Goal: Task Accomplishment & Management: Complete application form

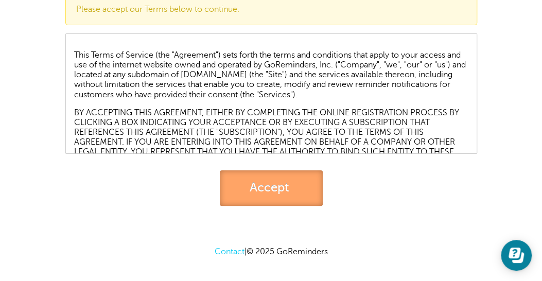
scroll to position [74, 0]
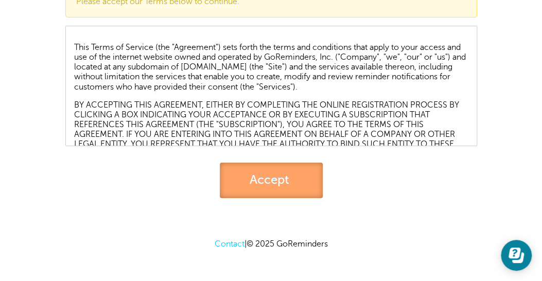
click at [286, 184] on link "Accept" at bounding box center [271, 180] width 103 height 35
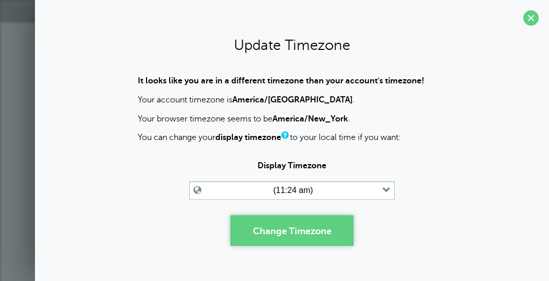
click at [298, 232] on button "Change Timezone" at bounding box center [291, 230] width 123 height 31
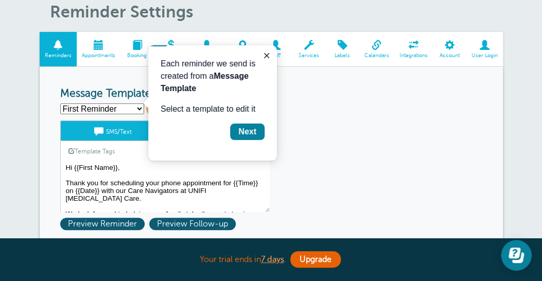
scroll to position [51, 0]
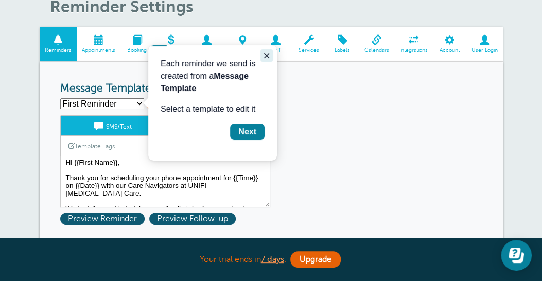
click at [266, 57] on icon "Close guide" at bounding box center [266, 55] width 8 height 8
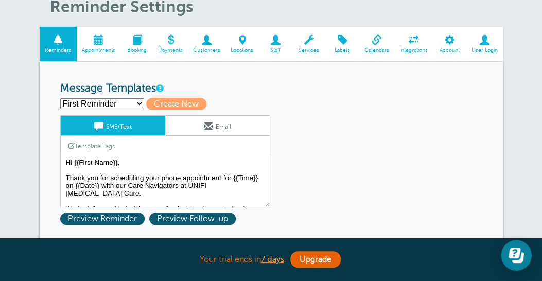
click at [373, 41] on span at bounding box center [376, 40] width 35 height 10
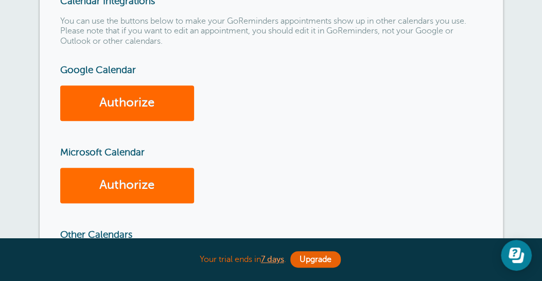
scroll to position [154, 0]
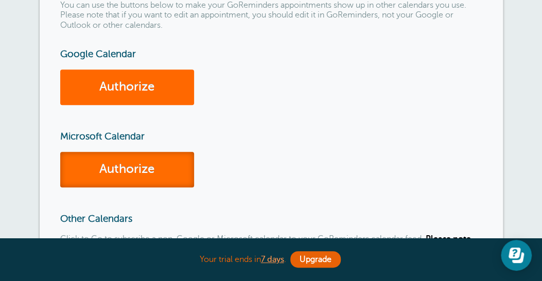
click at [148, 166] on link "Authorize" at bounding box center [127, 169] width 134 height 35
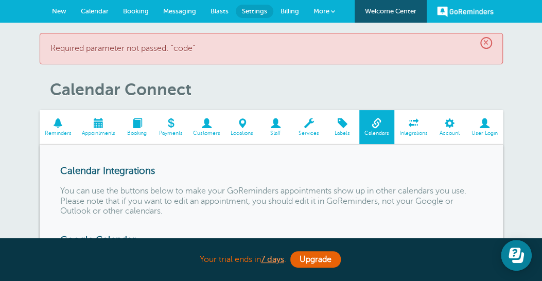
click at [483, 44] on span "×" at bounding box center [486, 43] width 12 height 12
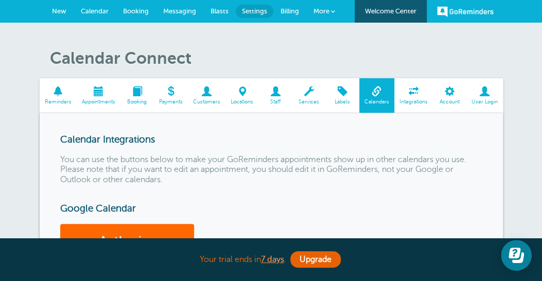
click at [276, 93] on span at bounding box center [275, 91] width 33 height 10
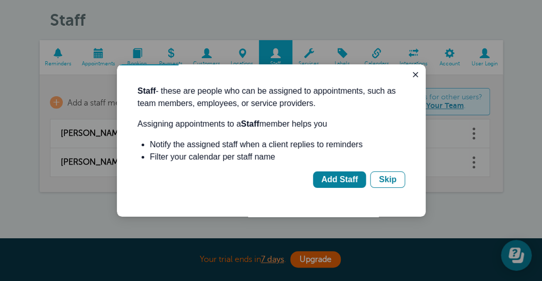
scroll to position [51, 0]
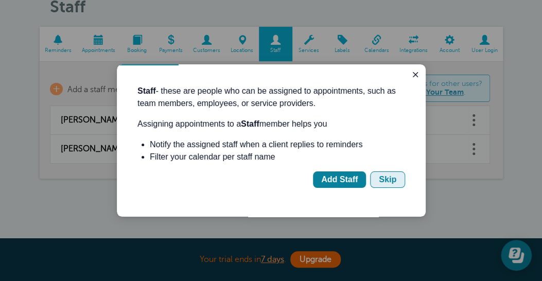
click at [379, 178] on button "Skip" at bounding box center [387, 179] width 35 height 16
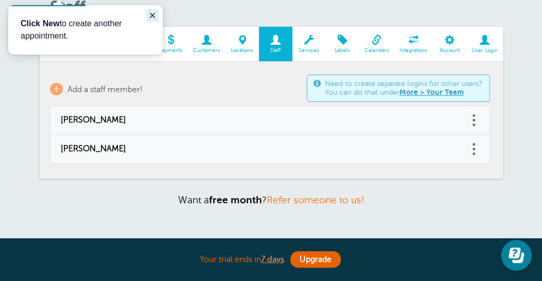
click at [152, 16] on icon "Close guide" at bounding box center [152, 15] width 8 height 8
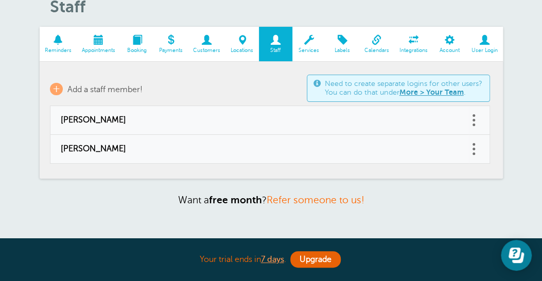
click at [57, 42] on span at bounding box center [58, 40] width 37 height 10
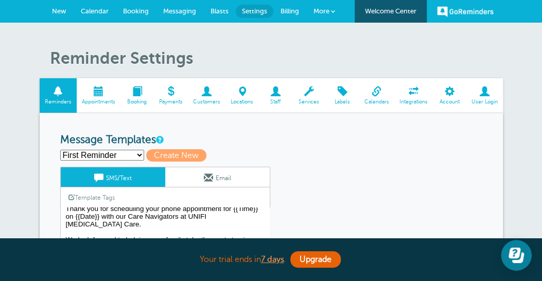
click at [138, 155] on select "First Reminder No Show Follow Up Second Reminder Third Reminder Create new..." at bounding box center [102, 155] width 84 height 11
select select "162071"
click at [60, 150] on select "First Reminder No Show Follow Up Second Reminder Third Reminder Create new..." at bounding box center [102, 155] width 84 height 11
type input "No Show Follow Up"
type textarea "Hi {{First Name}}, Sorry we missed you for your appointment with UNIFI Autism C…"
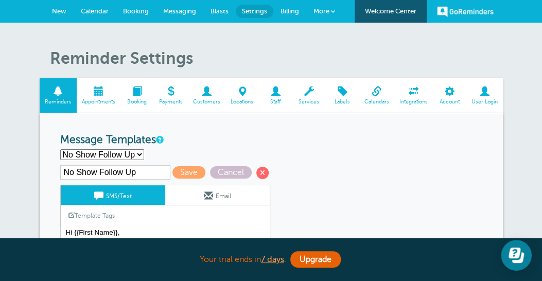
scroll to position [6, 0]
drag, startPoint x: 449, startPoint y: 10, endPoint x: 362, endPoint y: 48, distance: 94.7
click at [449, 10] on link "GoReminders" at bounding box center [465, 11] width 57 height 23
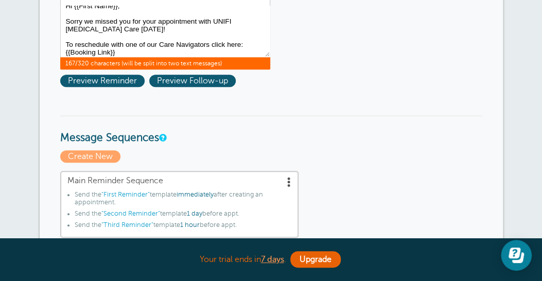
scroll to position [0, 0]
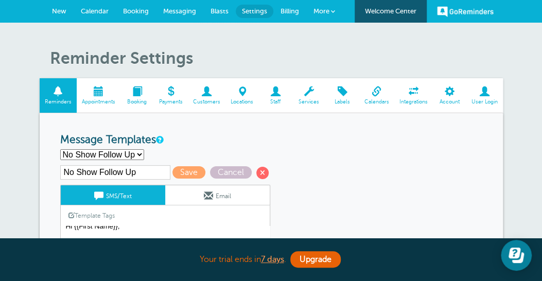
click at [85, 11] on span "Calendar" at bounding box center [95, 11] width 28 height 8
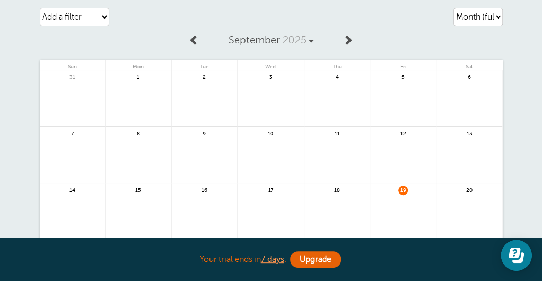
scroll to position [51, 0]
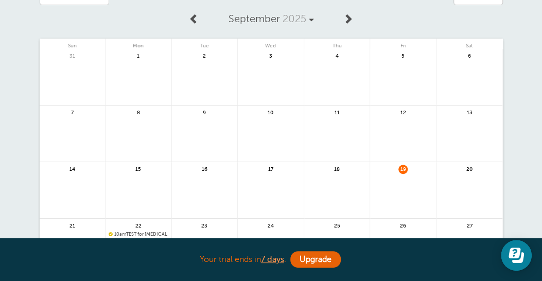
click at [256, 81] on link at bounding box center [271, 83] width 66 height 45
click at [339, 140] on link at bounding box center [337, 139] width 66 height 45
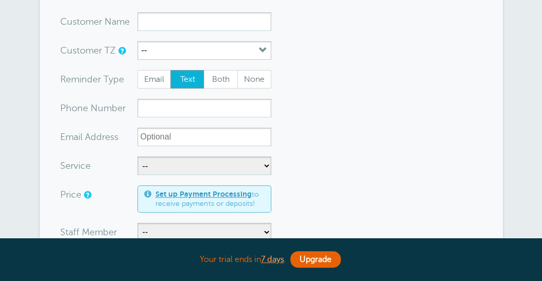
scroll to position [103, 0]
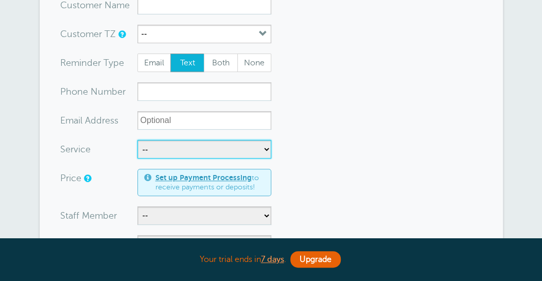
click at [264, 147] on select "-- ABA Therapy Diagnostics Life Family Interactive Training (LifeFIT)" at bounding box center [204, 149] width 134 height 19
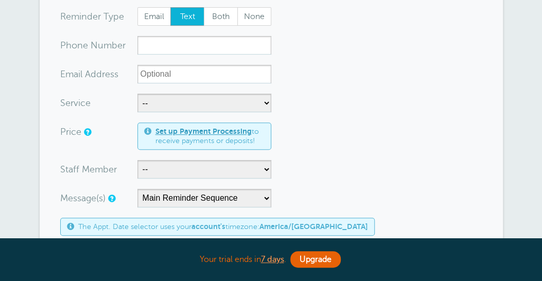
scroll to position [206, 0]
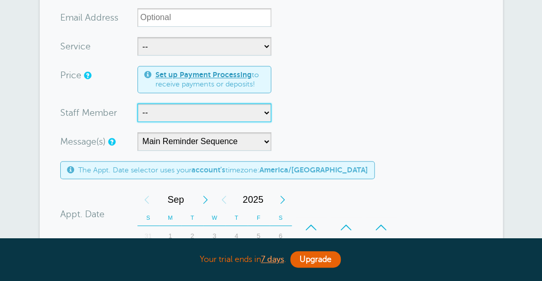
click at [265, 116] on select "-- Maureen Hulsey Megan McDonald" at bounding box center [204, 112] width 134 height 19
click at [343, 119] on form "You are creating a new customer. To use an existing customer select one from th…" at bounding box center [271, 190] width 422 height 594
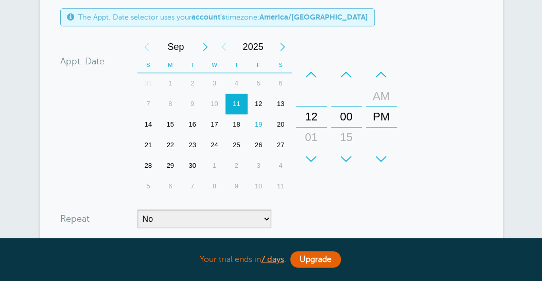
scroll to position [360, 0]
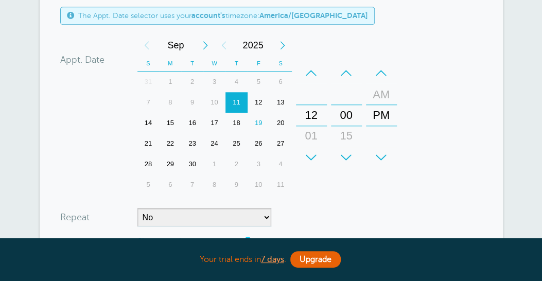
click at [235, 100] on div "11" at bounding box center [236, 102] width 22 height 21
drag, startPoint x: 304, startPoint y: 111, endPoint x: 316, endPoint y: 119, distance: 15.6
click at [304, 111] on div "12" at bounding box center [311, 115] width 25 height 21
click at [313, 109] on div "12" at bounding box center [311, 115] width 25 height 21
click at [348, 156] on div "+" at bounding box center [346, 157] width 31 height 21
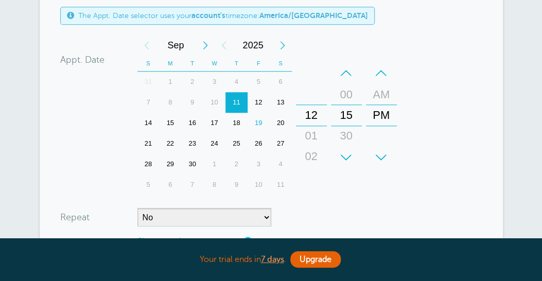
drag, startPoint x: 307, startPoint y: 119, endPoint x: 314, endPoint y: 132, distance: 14.5
click at [311, 123] on div "12" at bounding box center [311, 115] width 25 height 21
click at [322, 142] on div "+ – Hours 12 01 02 03 04 05 06 07 08 09 10 11" at bounding box center [311, 115] width 31 height 105
click at [309, 156] on div "+" at bounding box center [311, 157] width 31 height 21
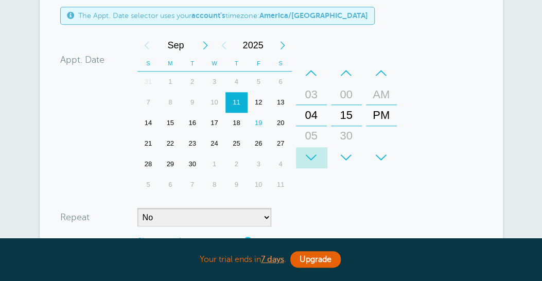
click at [309, 156] on div "+" at bounding box center [311, 157] width 31 height 21
click at [347, 69] on div "–" at bounding box center [346, 73] width 31 height 21
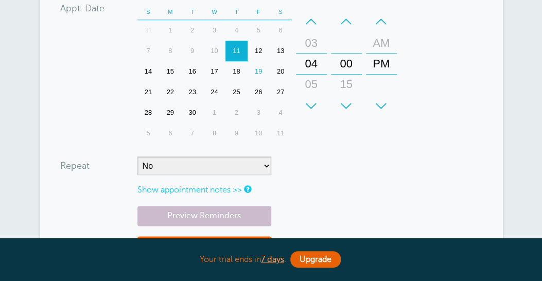
scroll to position [463, 0]
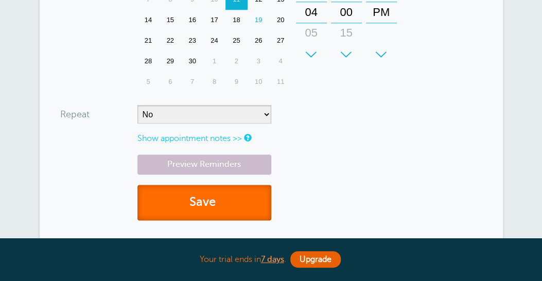
click at [202, 204] on button "Save" at bounding box center [204, 202] width 134 height 35
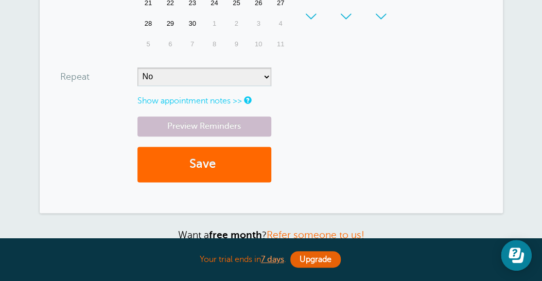
scroll to position [555, 0]
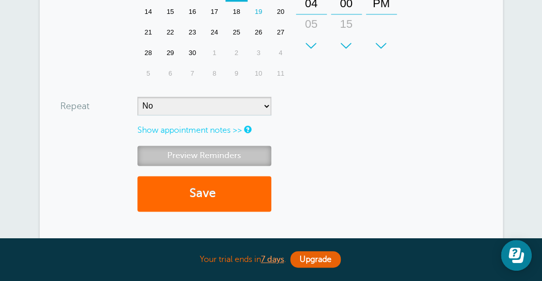
click at [226, 157] on link "Preview Reminders" at bounding box center [204, 156] width 134 height 20
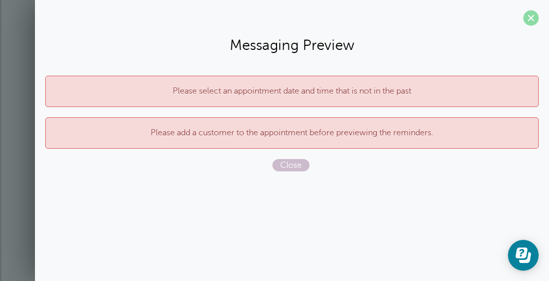
click at [528, 14] on span at bounding box center [531, 17] width 15 height 15
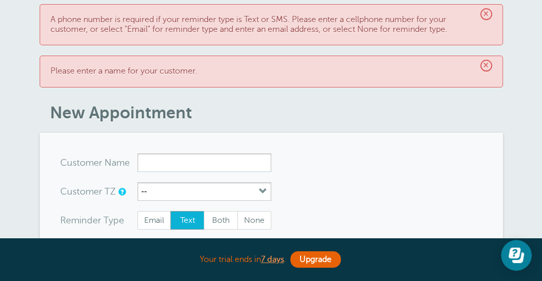
scroll to position [0, 0]
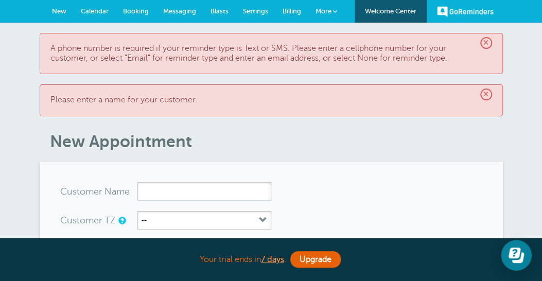
click at [489, 42] on span "×" at bounding box center [486, 43] width 12 height 12
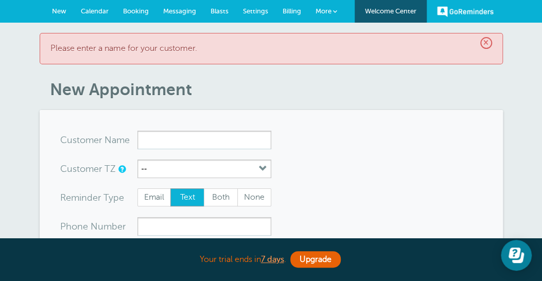
click at [483, 43] on span "×" at bounding box center [486, 43] width 12 height 12
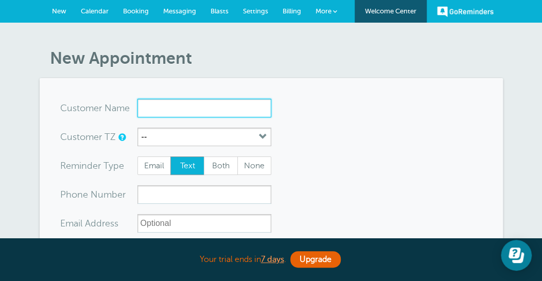
click at [165, 113] on input "x-no-autofill" at bounding box center [204, 108] width 134 height 19
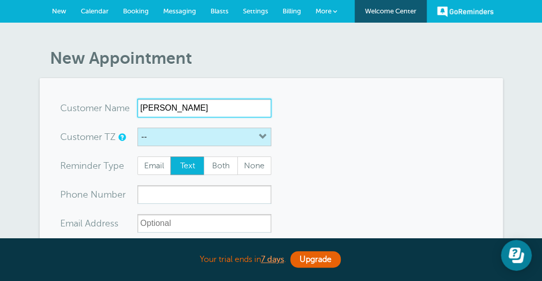
type input "Raquel Torres"
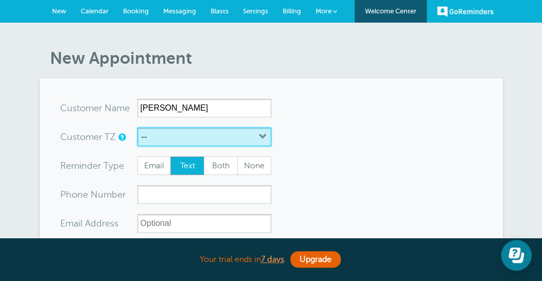
click at [259, 137] on icon "button" at bounding box center [263, 137] width 8 height 8
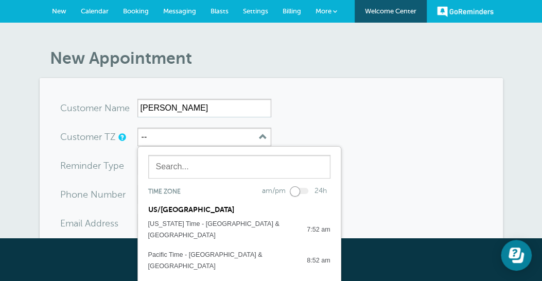
click at [171, 208] on div "US/[GEOGRAPHIC_DATA]" at bounding box center [239, 206] width 203 height 16
click at [295, 192] on div at bounding box center [300, 191] width 16 height 6
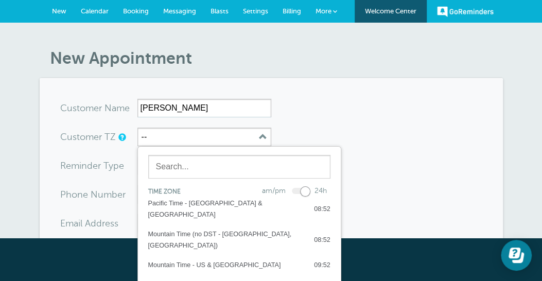
scroll to position [103, 0]
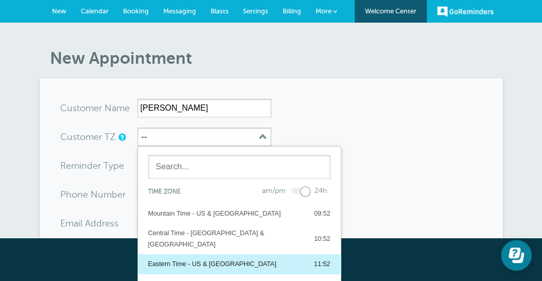
click at [216, 258] on div "Eastern Time - US & [GEOGRAPHIC_DATA]" at bounding box center [212, 263] width 128 height 11
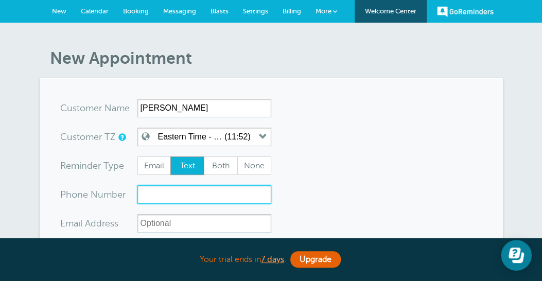
click at [158, 195] on input "xxx-no-autofill" at bounding box center [204, 194] width 134 height 19
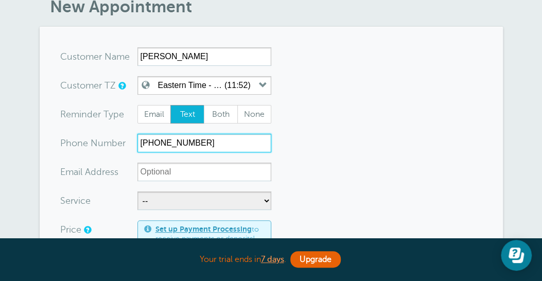
type input "574-413-0002"
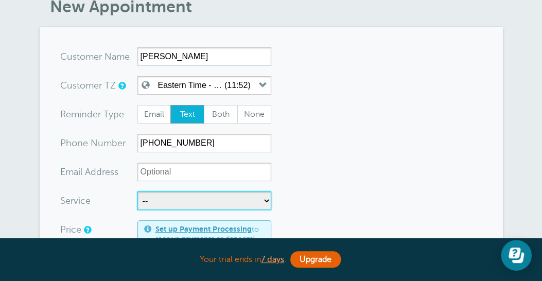
click at [268, 202] on select "-- ABA Therapy Diagnostics Life Family Interactive Training (LifeFIT)" at bounding box center [204, 200] width 134 height 19
select select "28246"
click at [137, 191] on select "-- ABA Therapy Diagnostics Life Family Interactive Training (LifeFIT)" at bounding box center [204, 200] width 134 height 19
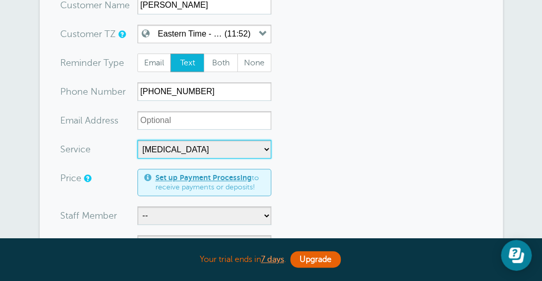
scroll to position [154, 0]
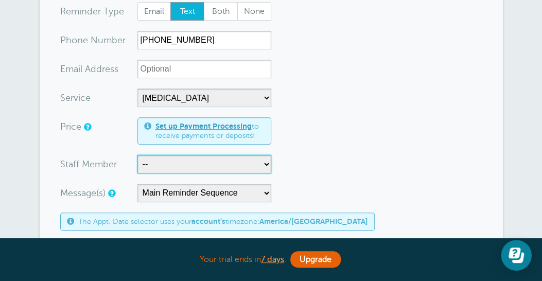
click at [268, 164] on select "-- Maureen Hulsey Megan McDonald" at bounding box center [204, 164] width 134 height 19
select select "21600"
click at [137, 155] on select "-- Maureen Hulsey Megan McDonald" at bounding box center [204, 164] width 134 height 19
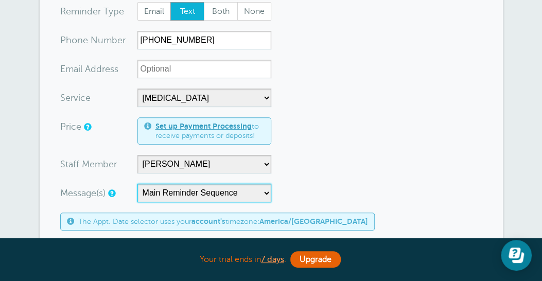
click at [269, 193] on select "Main Reminder Sequence" at bounding box center [204, 193] width 134 height 19
click at [137, 184] on select "Main Reminder Sequence" at bounding box center [204, 193] width 134 height 19
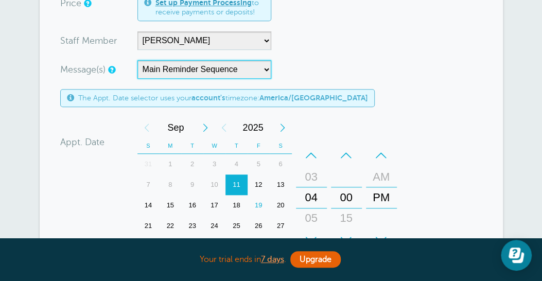
scroll to position [309, 0]
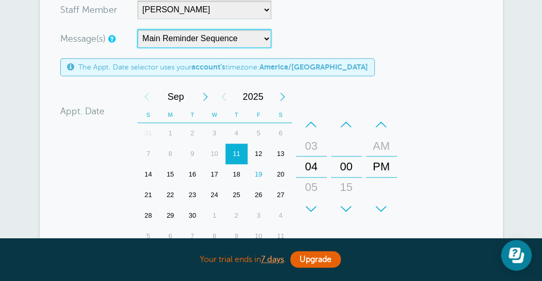
click at [262, 175] on div "19" at bounding box center [258, 174] width 22 height 21
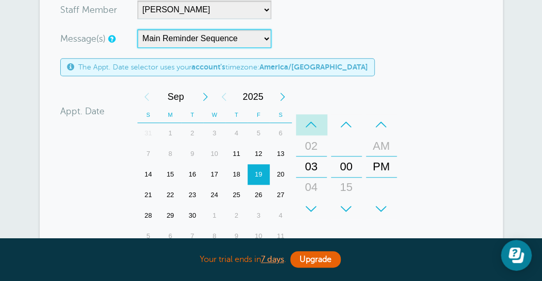
click at [312, 122] on div "–" at bounding box center [311, 124] width 31 height 21
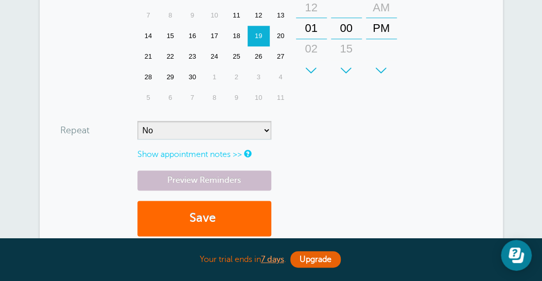
scroll to position [463, 0]
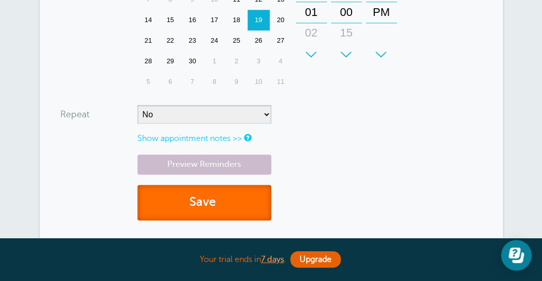
click at [245, 202] on button "Save" at bounding box center [204, 202] width 134 height 35
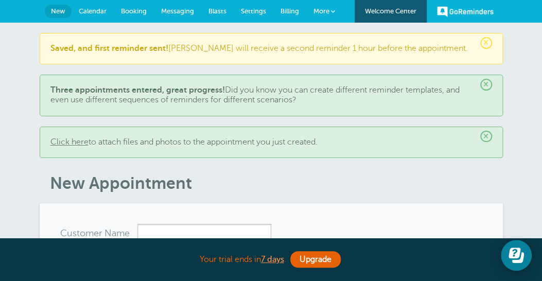
click at [486, 86] on span "×" at bounding box center [486, 85] width 12 height 12
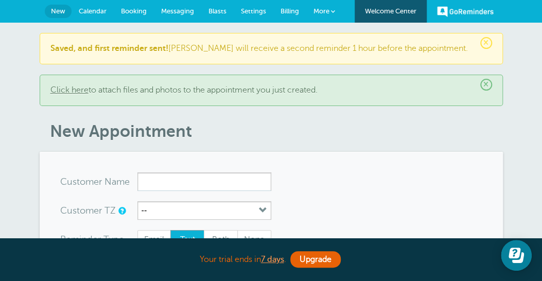
click at [486, 87] on span "×" at bounding box center [486, 85] width 12 height 12
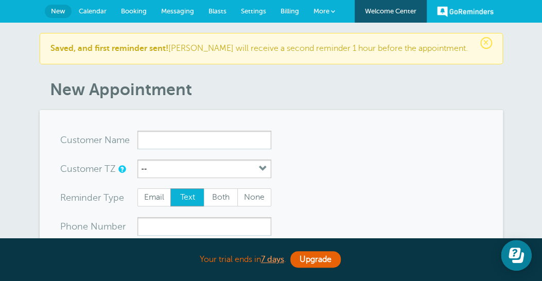
click at [90, 9] on span "Calendar" at bounding box center [93, 11] width 28 height 8
